Goal: Use online tool/utility: Utilize a website feature to perform a specific function

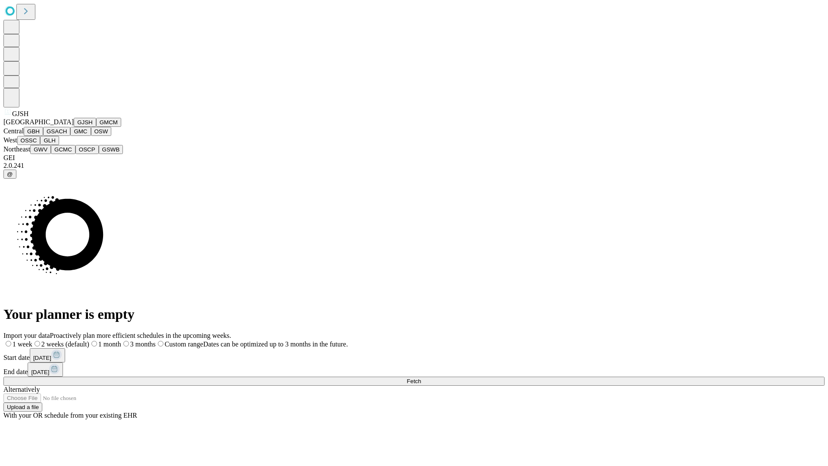
click at [74, 127] on button "GJSH" at bounding box center [85, 122] width 22 height 9
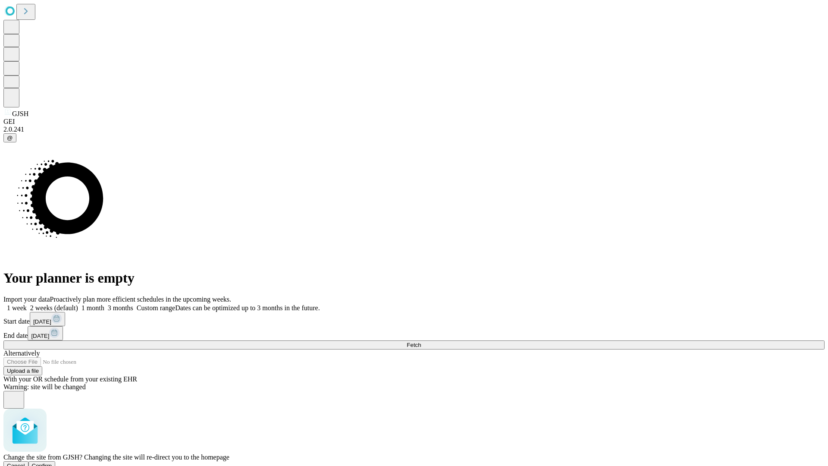
click at [52, 462] on span "Confirm" at bounding box center [42, 465] width 20 height 6
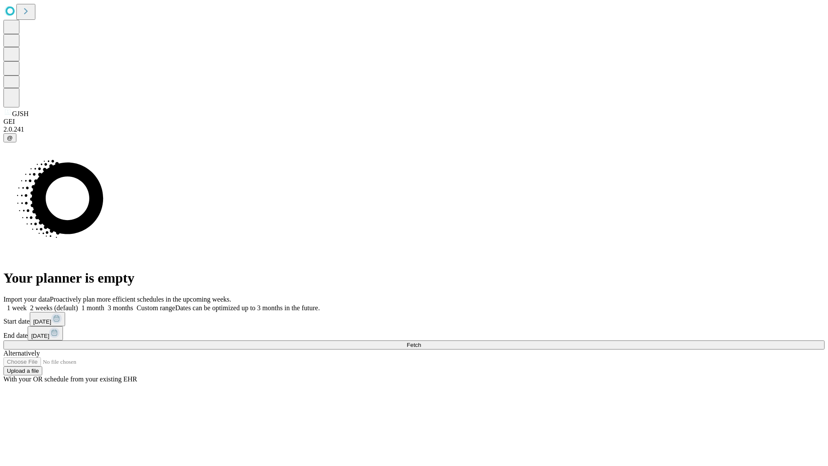
click at [27, 304] on label "1 week" at bounding box center [14, 307] width 23 height 7
click at [421, 341] on span "Fetch" at bounding box center [414, 344] width 14 height 6
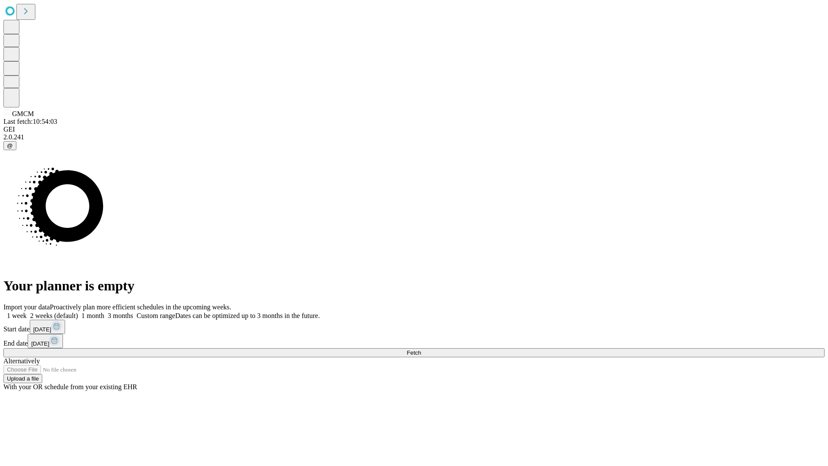
click at [27, 312] on label "1 week" at bounding box center [14, 315] width 23 height 7
click at [421, 349] on span "Fetch" at bounding box center [414, 352] width 14 height 6
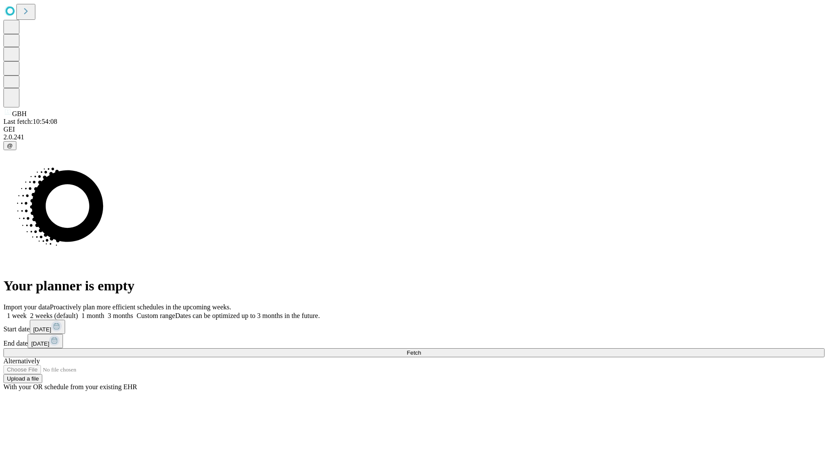
click at [27, 312] on label "1 week" at bounding box center [14, 315] width 23 height 7
click at [421, 349] on span "Fetch" at bounding box center [414, 352] width 14 height 6
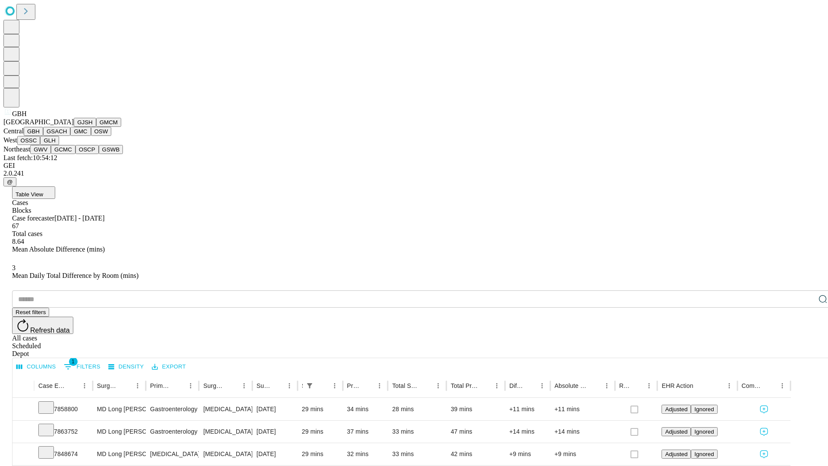
click at [67, 136] on button "GSACH" at bounding box center [56, 131] width 27 height 9
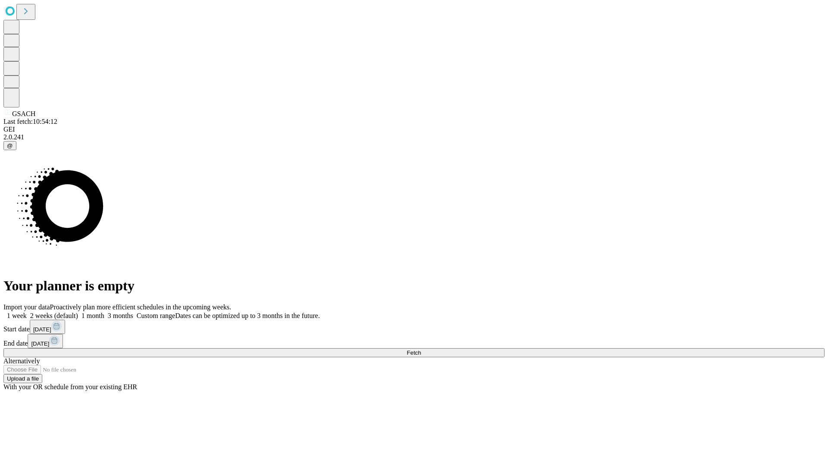
click at [27, 312] on label "1 week" at bounding box center [14, 315] width 23 height 7
click at [421, 349] on span "Fetch" at bounding box center [414, 352] width 14 height 6
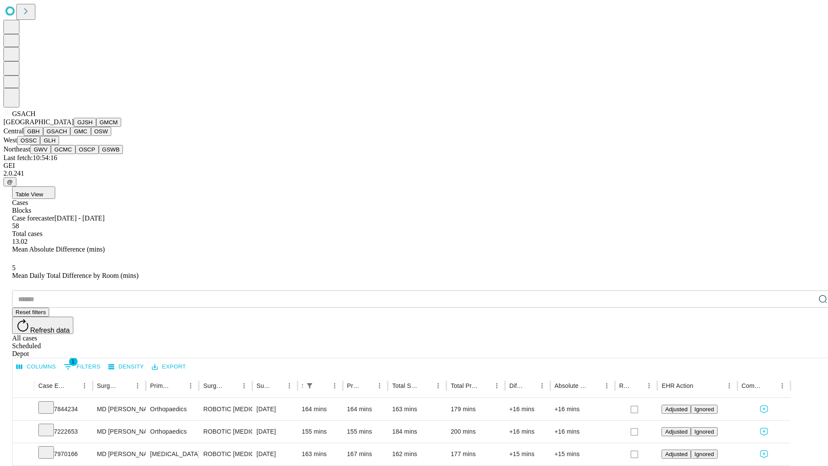
click at [70, 136] on button "GMC" at bounding box center [80, 131] width 20 height 9
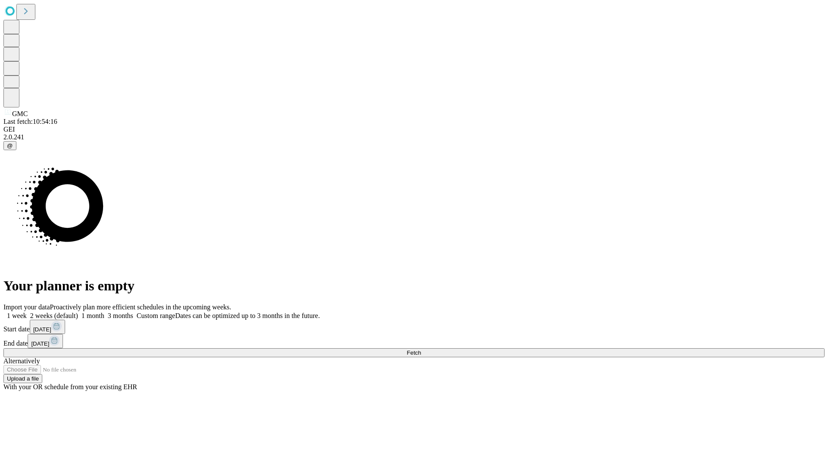
click at [421, 349] on span "Fetch" at bounding box center [414, 352] width 14 height 6
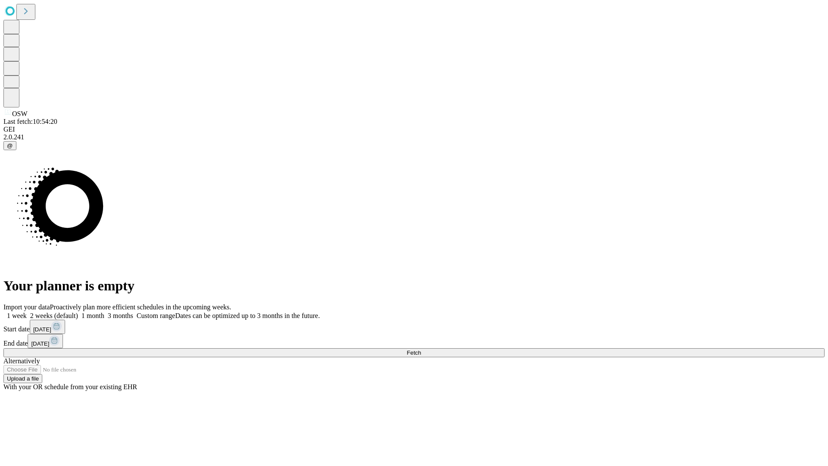
click at [27, 312] on label "1 week" at bounding box center [14, 315] width 23 height 7
click at [421, 349] on span "Fetch" at bounding box center [414, 352] width 14 height 6
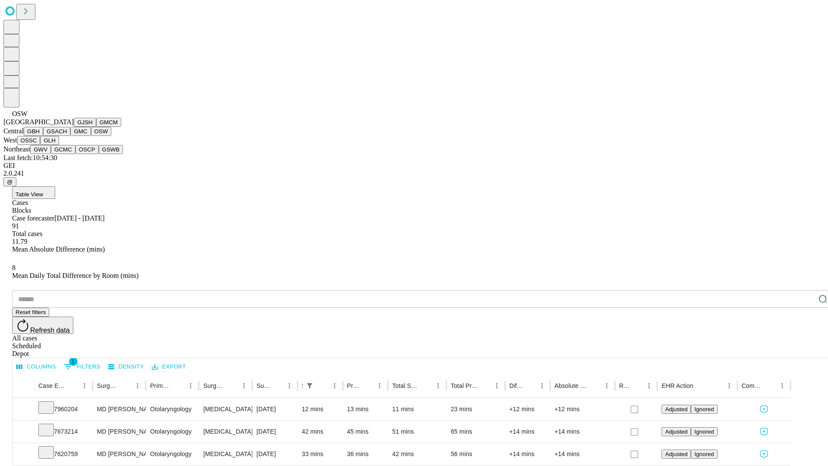
click at [41, 145] on button "OSSC" at bounding box center [28, 140] width 23 height 9
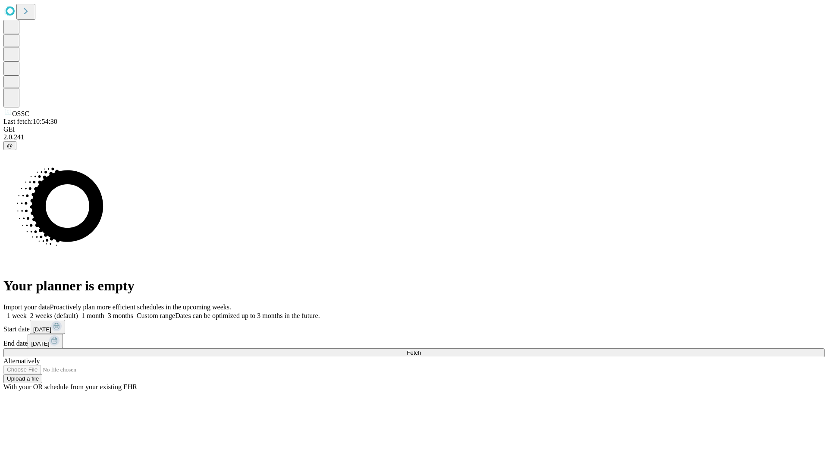
click at [27, 312] on label "1 week" at bounding box center [14, 315] width 23 height 7
click at [421, 349] on span "Fetch" at bounding box center [414, 352] width 14 height 6
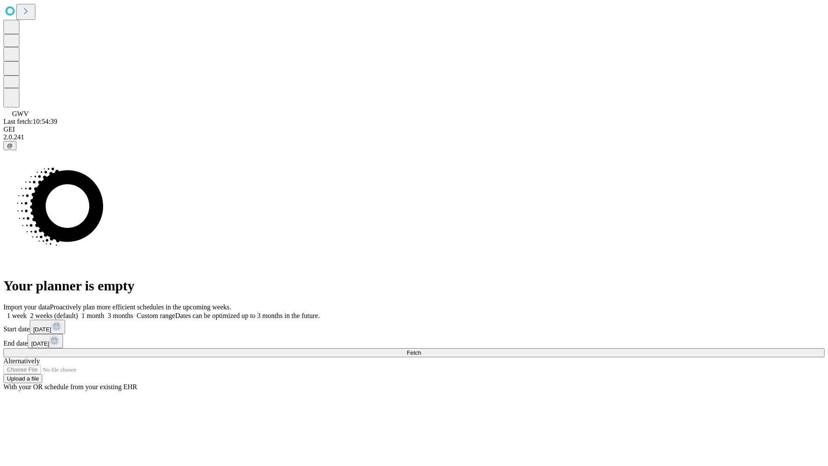
click at [27, 312] on label "1 week" at bounding box center [14, 315] width 23 height 7
click at [421, 349] on span "Fetch" at bounding box center [414, 352] width 14 height 6
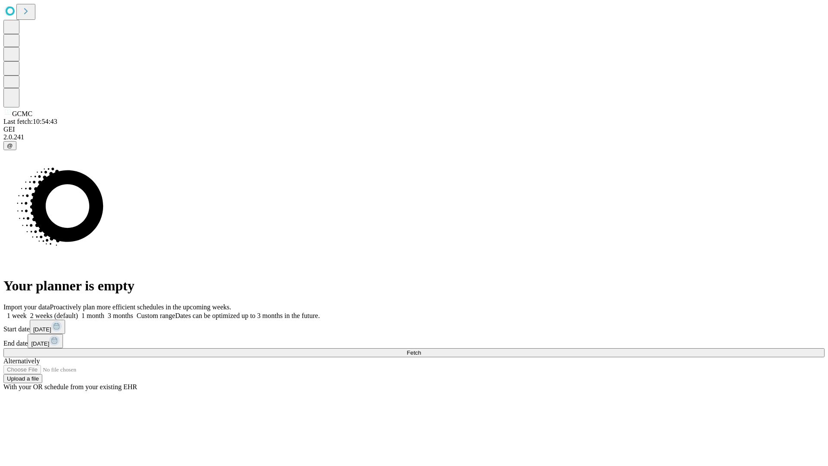
click at [421, 349] on span "Fetch" at bounding box center [414, 352] width 14 height 6
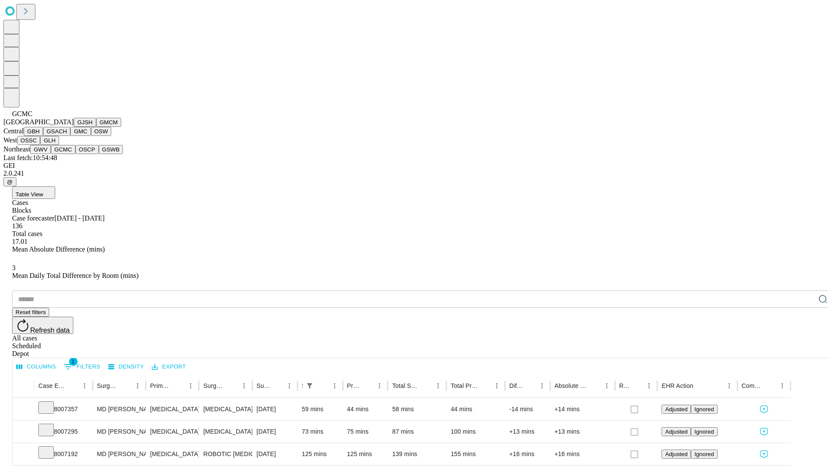
click at [75, 154] on button "OSCP" at bounding box center [86, 149] width 23 height 9
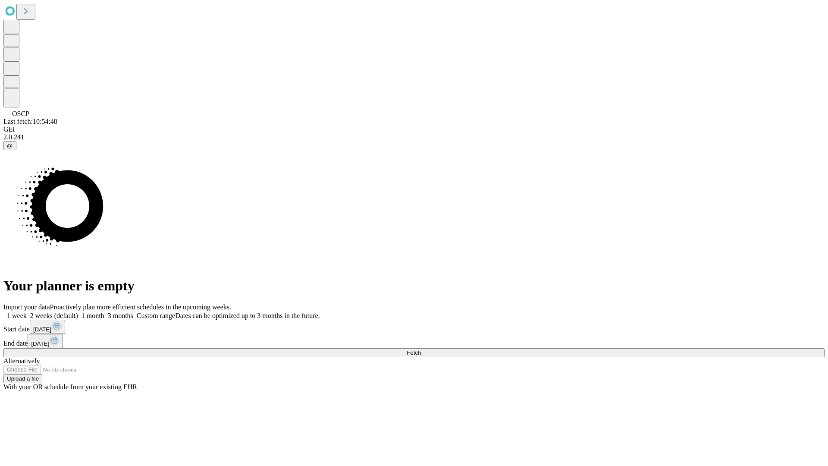
click at [27, 312] on label "1 week" at bounding box center [14, 315] width 23 height 7
click at [421, 349] on span "Fetch" at bounding box center [414, 352] width 14 height 6
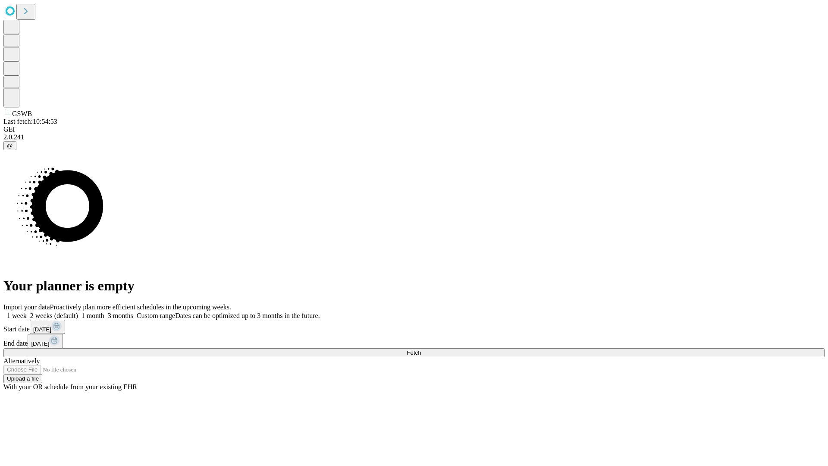
click at [27, 312] on label "1 week" at bounding box center [14, 315] width 23 height 7
click at [421, 349] on span "Fetch" at bounding box center [414, 352] width 14 height 6
